Goal: Task Accomplishment & Management: Complete application form

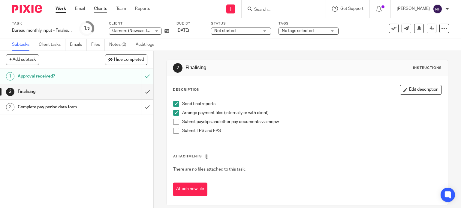
click at [100, 7] on link "Clients" at bounding box center [100, 9] width 13 height 6
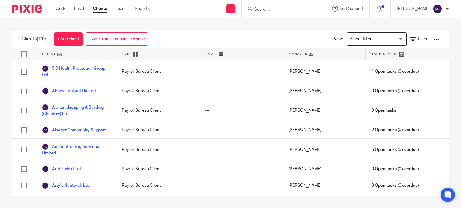
click at [313, 54] on div "Manager" at bounding box center [323, 54] width 83 height 12
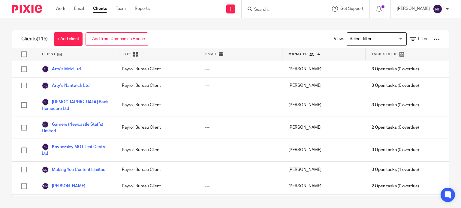
scroll to position [1973, 0]
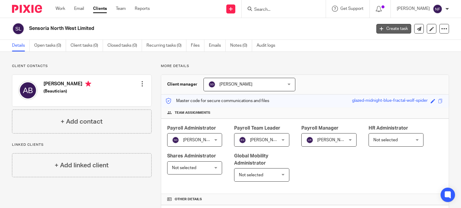
click at [390, 29] on link "Create task" at bounding box center [393, 29] width 35 height 10
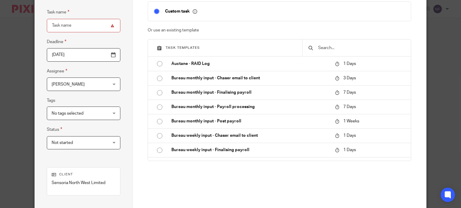
scroll to position [50, 0]
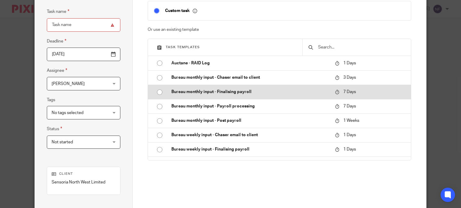
click at [157, 92] on input "radio" at bounding box center [159, 92] width 11 height 11
type input "2025-09-26"
type input "Bureau monthly input - Finalising payroll - [DATE]"
checkbox input "false"
radio input "false"
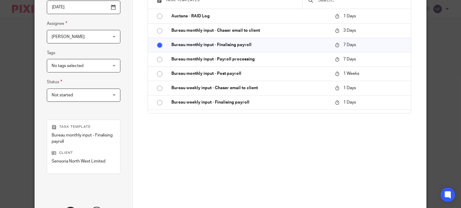
scroll to position [103, 0]
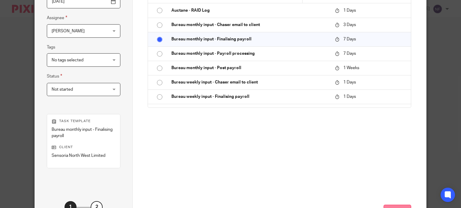
click at [384, 206] on button "Next" at bounding box center [397, 211] width 28 height 13
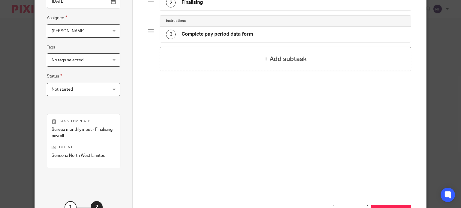
click at [364, 170] on div "Previous Create task" at bounding box center [279, 189] width 263 height 87
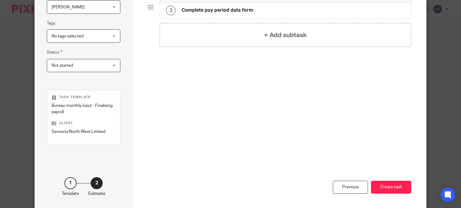
scroll to position [139, 0]
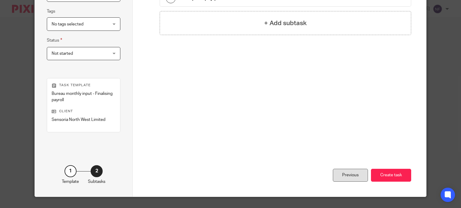
click at [347, 176] on div "Previous" at bounding box center [350, 175] width 35 height 13
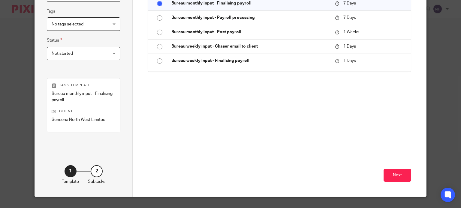
scroll to position [127, 0]
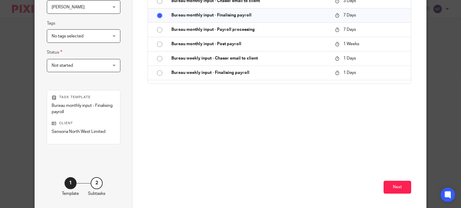
click at [301, 97] on div "Create a custom task Custom task Or use an existing template Task templates Auc…" at bounding box center [279, 23] width 263 height 223
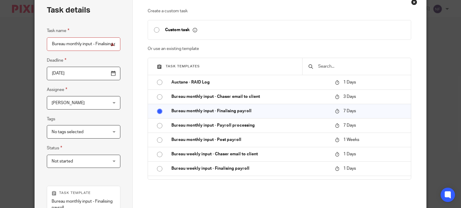
scroll to position [19, 0]
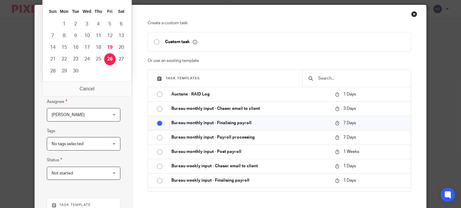
click at [87, 85] on input "[DATE]" at bounding box center [83, 85] width 73 height 13
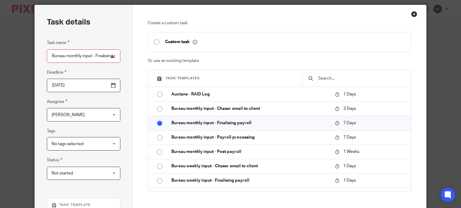
click at [118, 102] on div "Task details Task name Bureau monthly input - Finalising payroll - September 20…" at bounding box center [84, 161] width 98 height 312
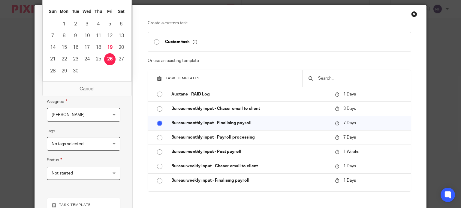
click at [97, 84] on input "[DATE]" at bounding box center [83, 85] width 73 height 13
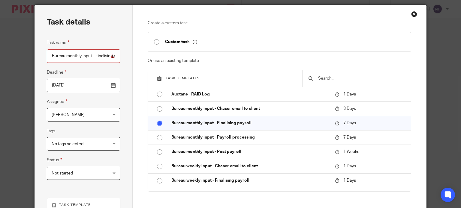
click at [136, 18] on div "Create a custom task Custom task Or use an existing template Task templates Auc…" at bounding box center [279, 161] width 293 height 312
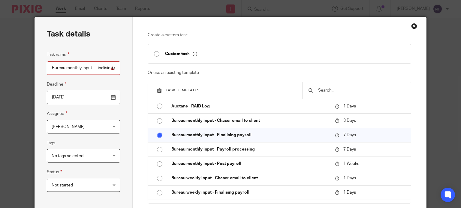
scroll to position [0, 0]
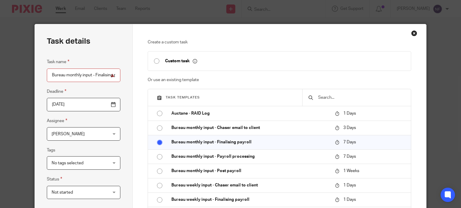
click at [92, 109] on input "2025-09-05" at bounding box center [83, 104] width 73 height 13
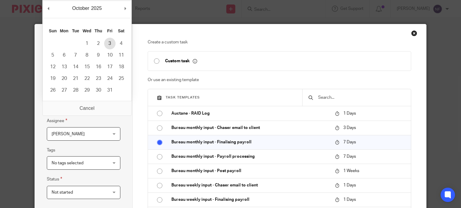
type input "2025-10-03"
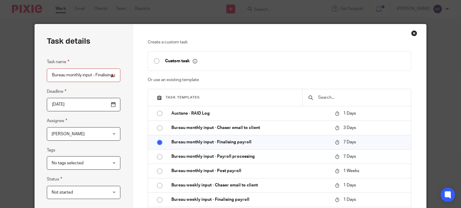
click at [330, 79] on p "Or use an existing template" at bounding box center [279, 80] width 263 height 6
click at [70, 135] on span "[PERSON_NAME]" at bounding box center [79, 134] width 55 height 13
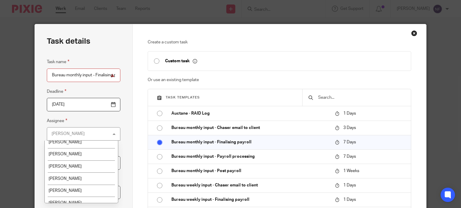
scroll to position [196, 0]
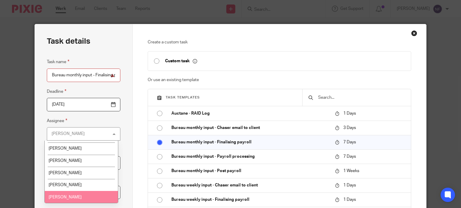
click at [66, 195] on li "[PERSON_NAME]" at bounding box center [81, 197] width 73 height 12
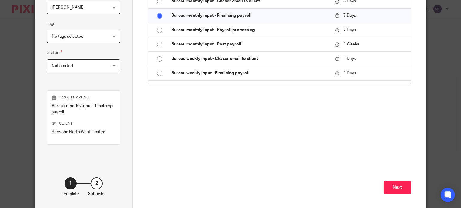
scroll to position [128, 0]
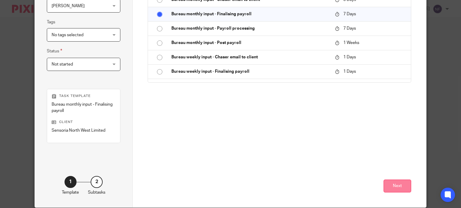
click at [386, 186] on button "Next" at bounding box center [397, 186] width 28 height 13
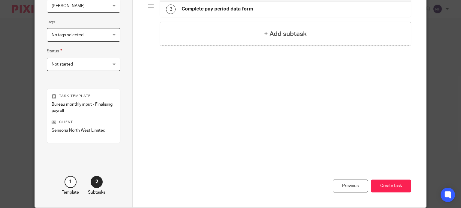
click at [386, 186] on button "Create task" at bounding box center [391, 186] width 40 height 13
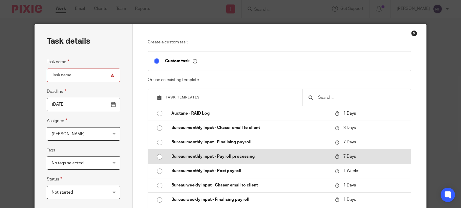
click at [158, 156] on input "radio" at bounding box center [159, 156] width 11 height 11
type input "2025-09-26"
type input "Bureau monthly input - Payroll processing - [DATE]"
checkbox input "false"
radio input "false"
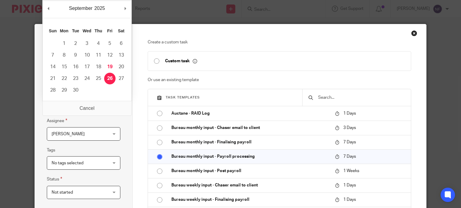
click at [77, 104] on input "2025-09-26" at bounding box center [83, 104] width 73 height 13
type input "[DATE]"
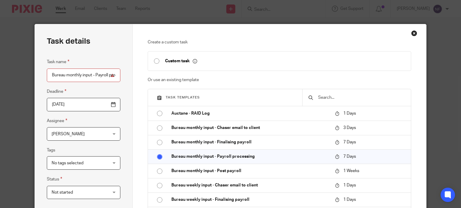
click at [64, 136] on span "[PERSON_NAME]" at bounding box center [68, 134] width 33 height 4
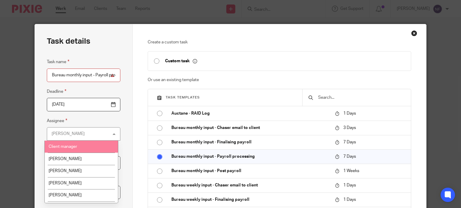
scroll to position [196, 0]
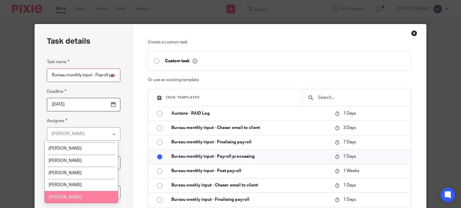
click at [74, 197] on li "[PERSON_NAME]" at bounding box center [81, 197] width 73 height 12
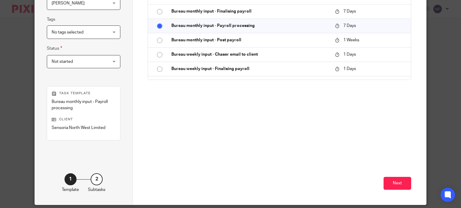
scroll to position [151, 0]
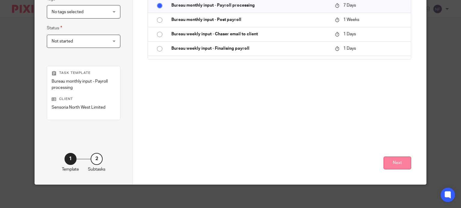
click at [396, 163] on button "Next" at bounding box center [397, 163] width 28 height 13
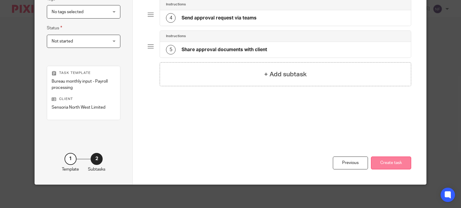
click at [392, 163] on button "Create task" at bounding box center [391, 163] width 40 height 13
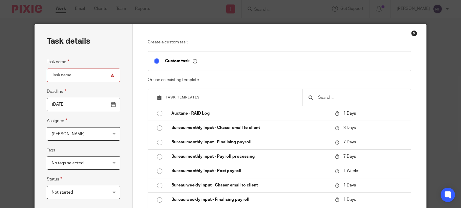
scroll to position [27, 0]
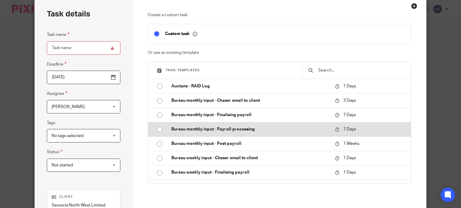
click at [223, 129] on p "Bureau monthly input - Payroll processing" at bounding box center [249, 130] width 157 height 6
type input "[DATE]"
type input "Bureau monthly input - Payroll processing - [DATE]"
checkbox input "false"
radio input "true"
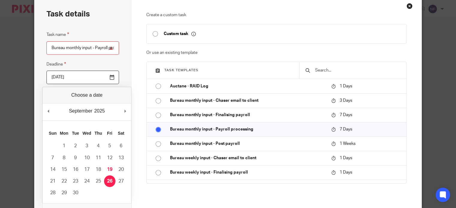
click at [63, 75] on input "[DATE]" at bounding box center [82, 77] width 73 height 13
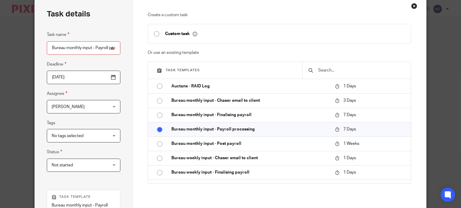
click at [120, 69] on div "Task details Task name Bureau monthly input - Payroll processing - [DATE] Deadl…" at bounding box center [84, 153] width 98 height 312
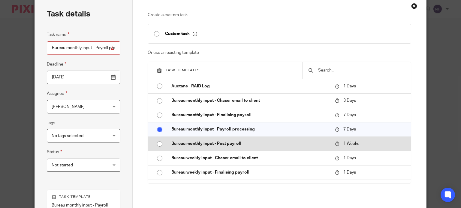
click at [208, 144] on p "Bureau monthly input - Post payroll" at bounding box center [249, 144] width 157 height 6
type input "Bureau monthly input - Post payroll - [DATE]"
radio input "false"
radio input "true"
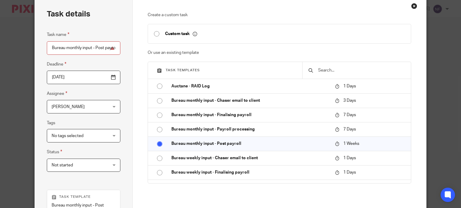
click at [84, 110] on span "[PERSON_NAME]" at bounding box center [79, 106] width 55 height 13
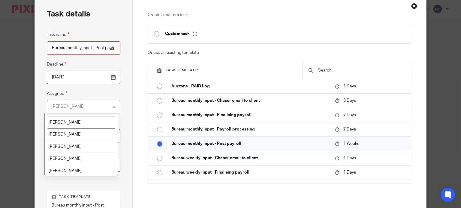
scroll to position [196, 0]
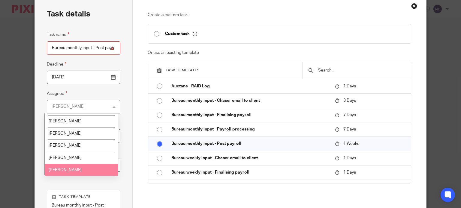
click at [95, 169] on li "[PERSON_NAME]" at bounding box center [81, 170] width 73 height 12
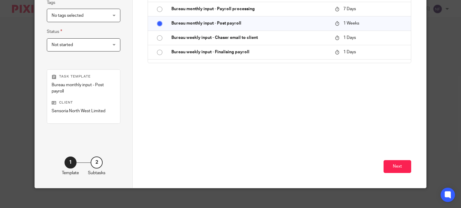
scroll to position [149, 0]
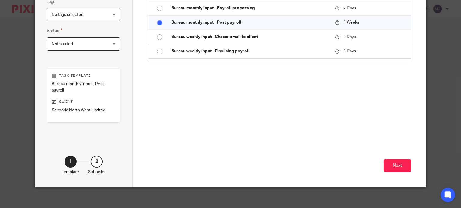
click at [400, 158] on div "Next" at bounding box center [279, 150] width 263 height 73
click at [400, 160] on button "Next" at bounding box center [397, 166] width 28 height 13
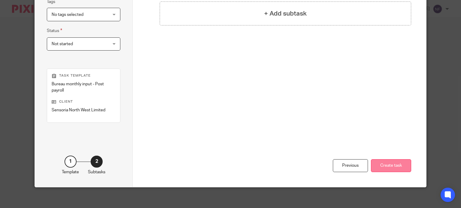
click at [394, 160] on button "Create task" at bounding box center [391, 166] width 40 height 13
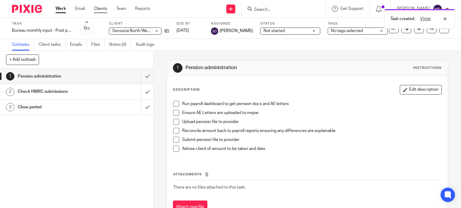
click at [104, 10] on link "Clients" at bounding box center [100, 9] width 13 height 6
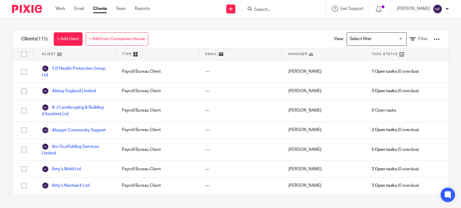
click at [299, 9] on input "Search" at bounding box center [280, 9] width 54 height 5
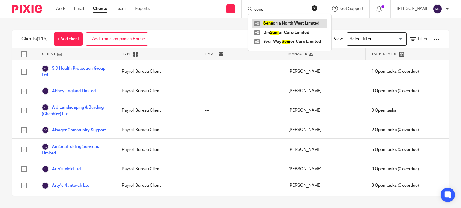
type input "sens"
click at [303, 22] on link at bounding box center [289, 23] width 74 height 9
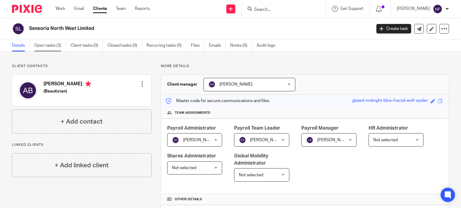
click at [47, 47] on link "Open tasks (3)" at bounding box center [50, 46] width 32 height 12
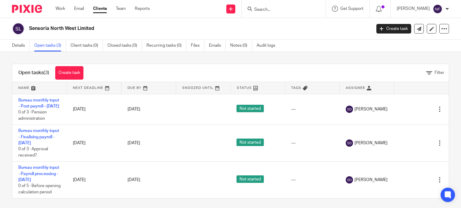
click at [103, 6] on link "Clients" at bounding box center [100, 9] width 14 height 6
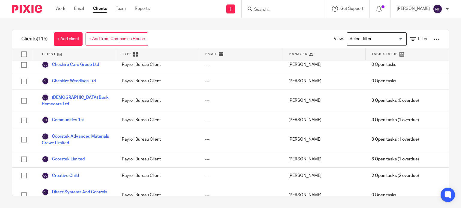
scroll to position [419, 0]
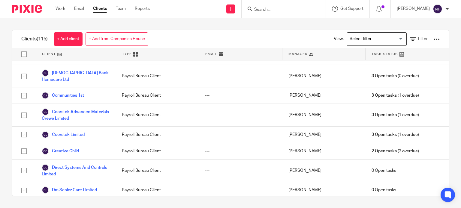
click at [297, 57] on div "Manager" at bounding box center [323, 54] width 83 height 12
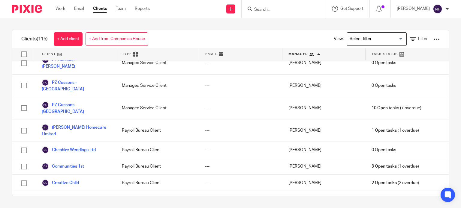
scroll to position [1973, 0]
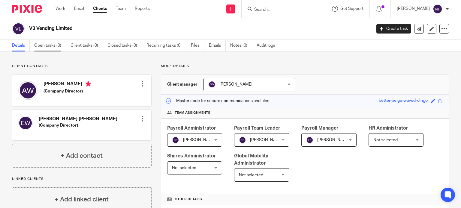
click at [59, 45] on link "Open tasks (0)" at bounding box center [50, 46] width 32 height 12
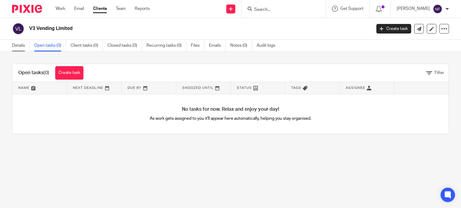
click at [12, 48] on link "Details" at bounding box center [21, 46] width 18 height 12
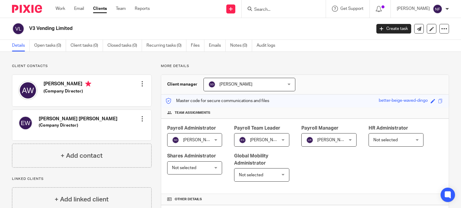
click at [384, 29] on link "Create task" at bounding box center [393, 29] width 35 height 10
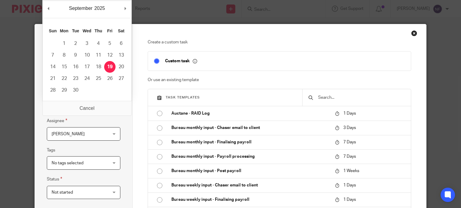
click at [83, 106] on input "[DATE]" at bounding box center [83, 104] width 73 height 13
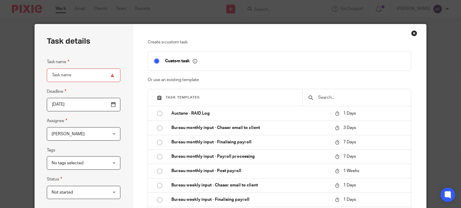
click at [414, 34] on div "Close this dialog window" at bounding box center [414, 33] width 6 height 6
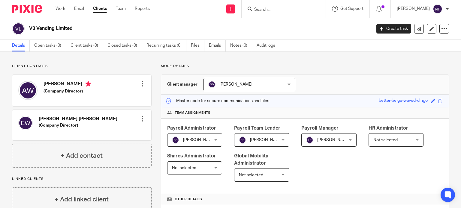
click link "Clients"
